Goal: Find specific page/section: Find specific page/section

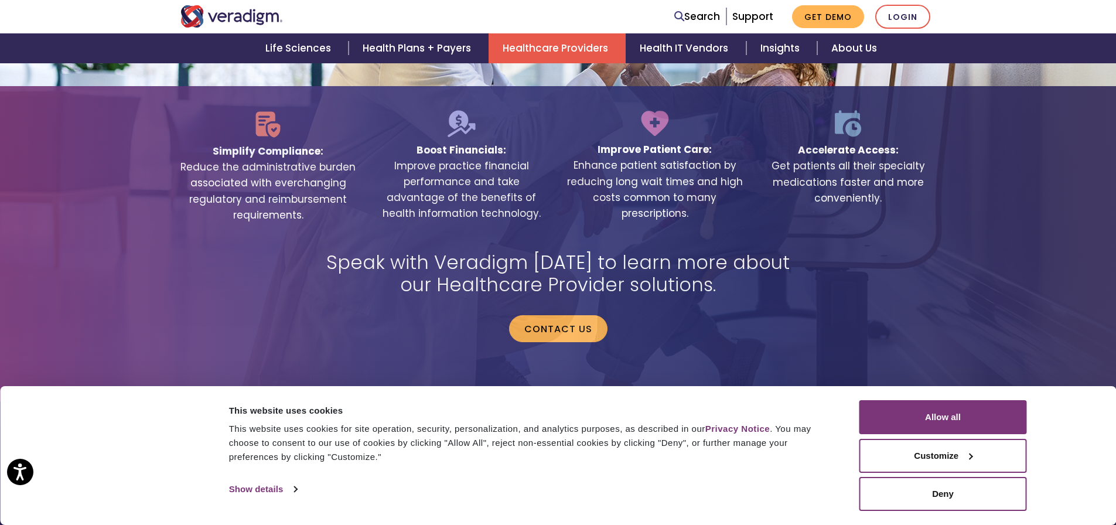
scroll to position [2466, 0]
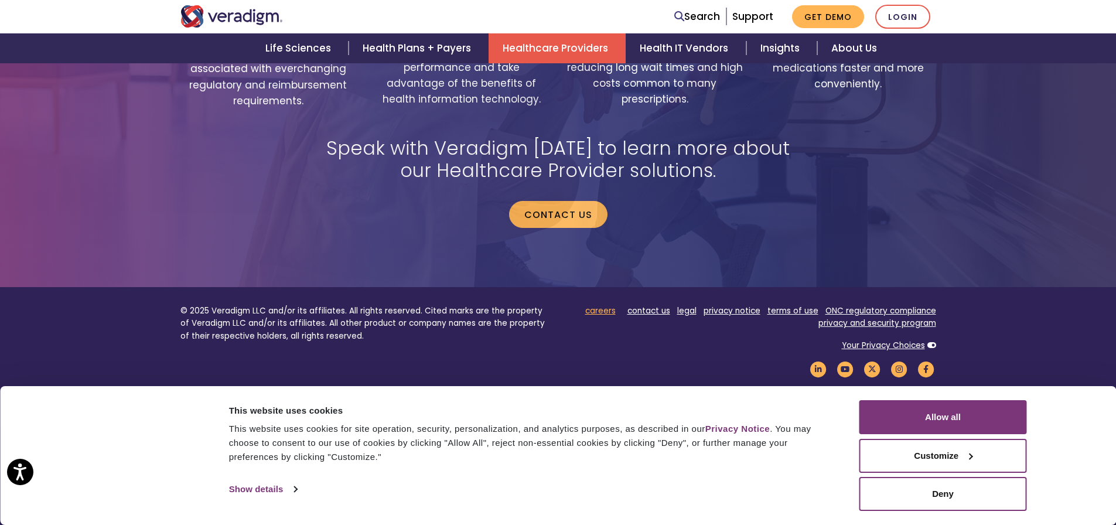
click at [605, 305] on link "careers" at bounding box center [600, 310] width 30 height 11
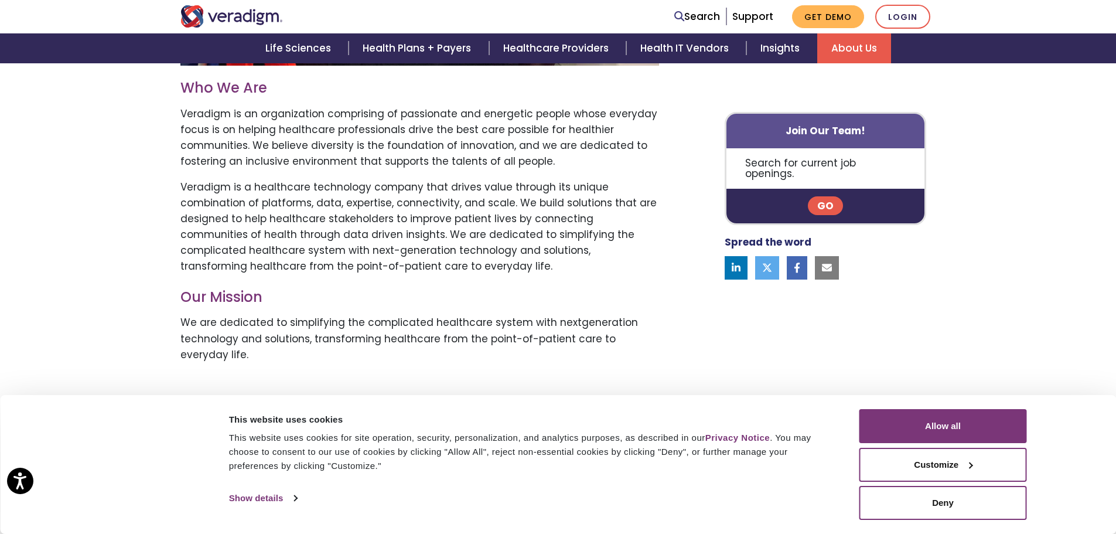
scroll to position [351, 0]
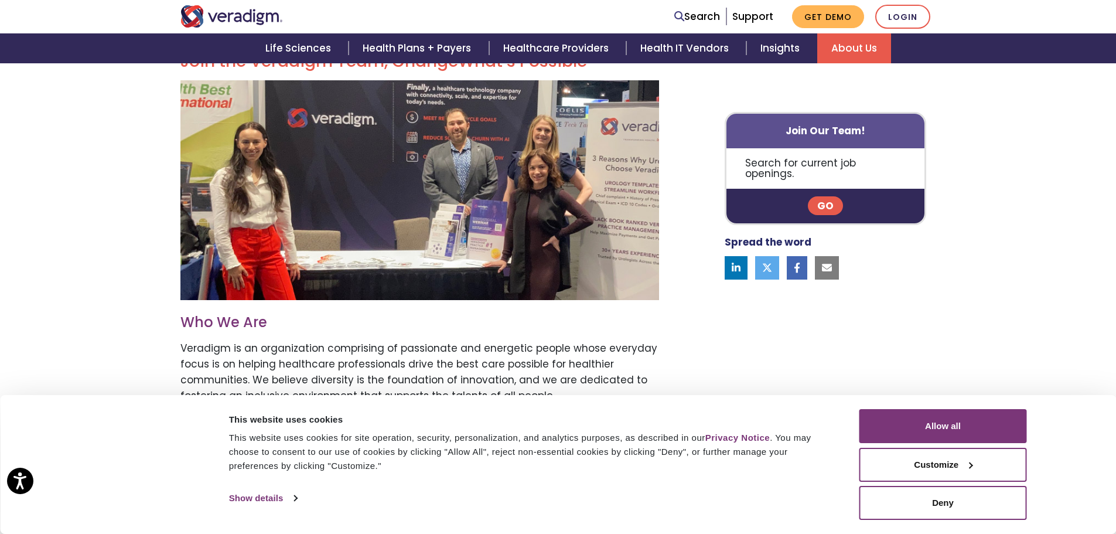
click at [834, 197] on link "Go" at bounding box center [825, 206] width 35 height 19
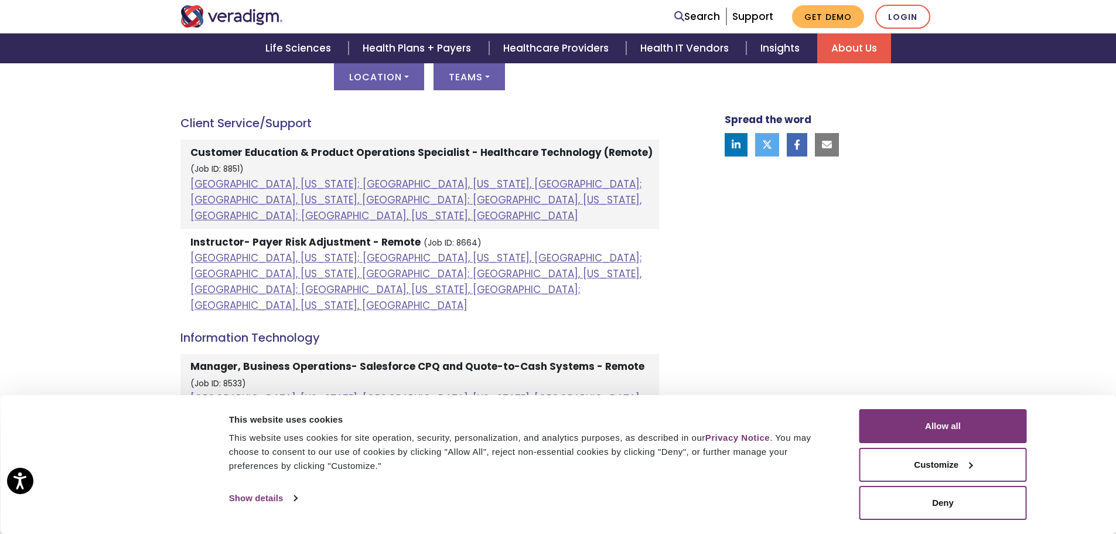
scroll to position [678, 0]
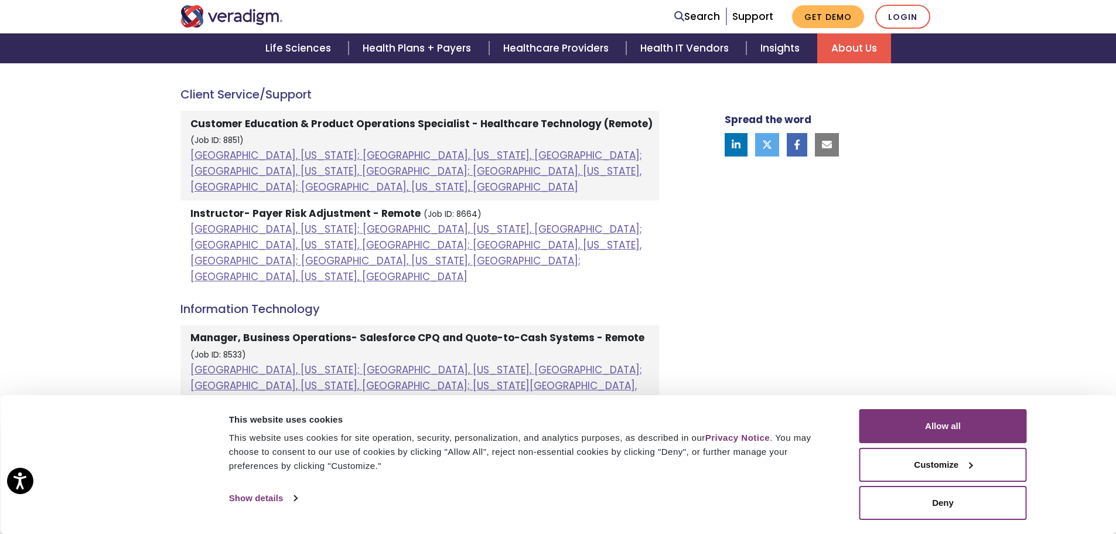
click at [256, 302] on h4 "Information Technology" at bounding box center [419, 309] width 479 height 14
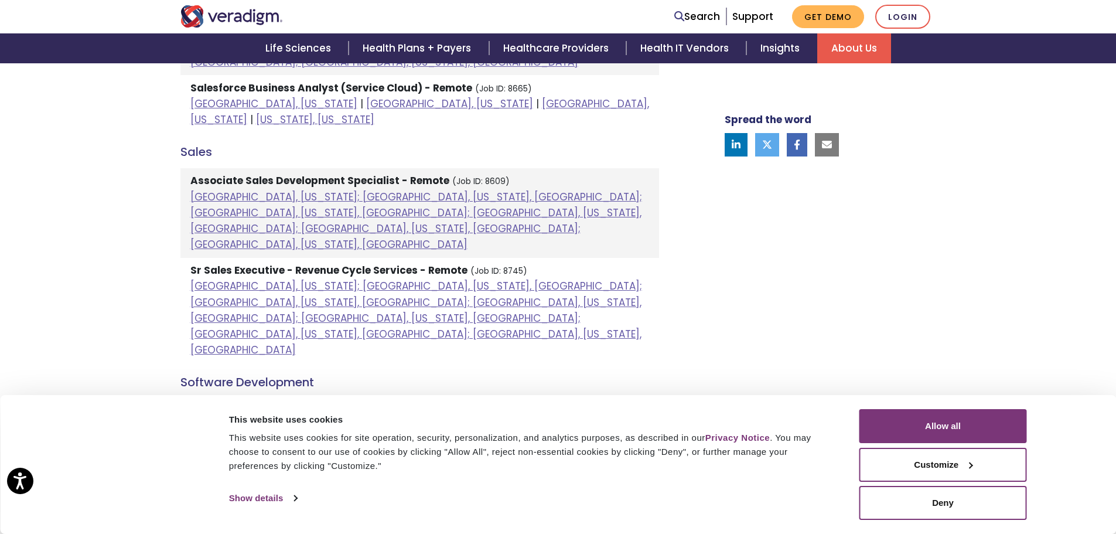
scroll to position [1030, 0]
